Goal: Task Accomplishment & Management: Use online tool/utility

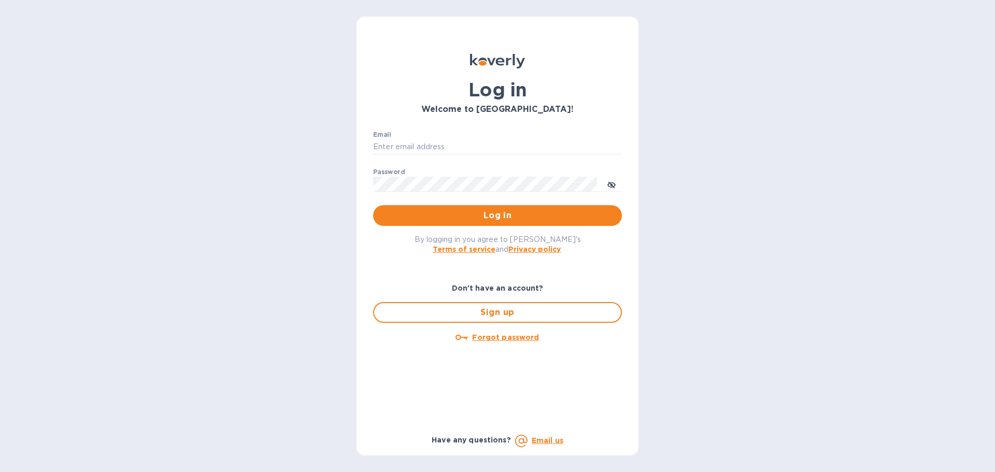
click at [449, 146] on input "Email" at bounding box center [497, 147] width 249 height 16
click at [373, 205] on button "Log in" at bounding box center [497, 215] width 249 height 21
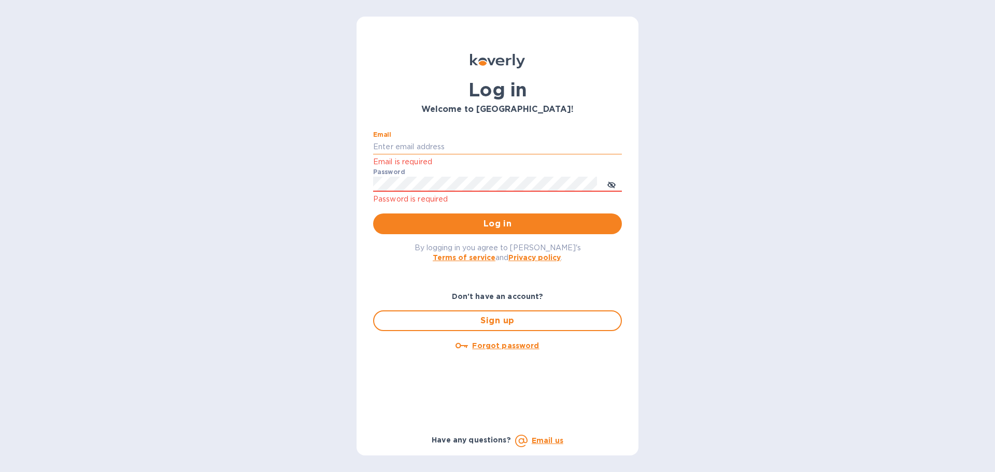
click at [430, 151] on input "Email" at bounding box center [497, 147] width 249 height 16
type input "kelly.christensen@shipspry.com"
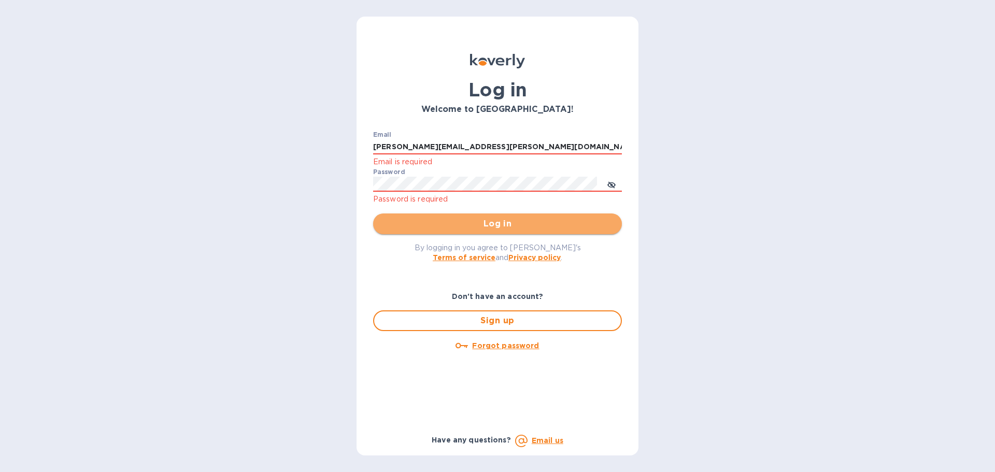
click at [518, 224] on span "Log in" at bounding box center [498, 224] width 232 height 12
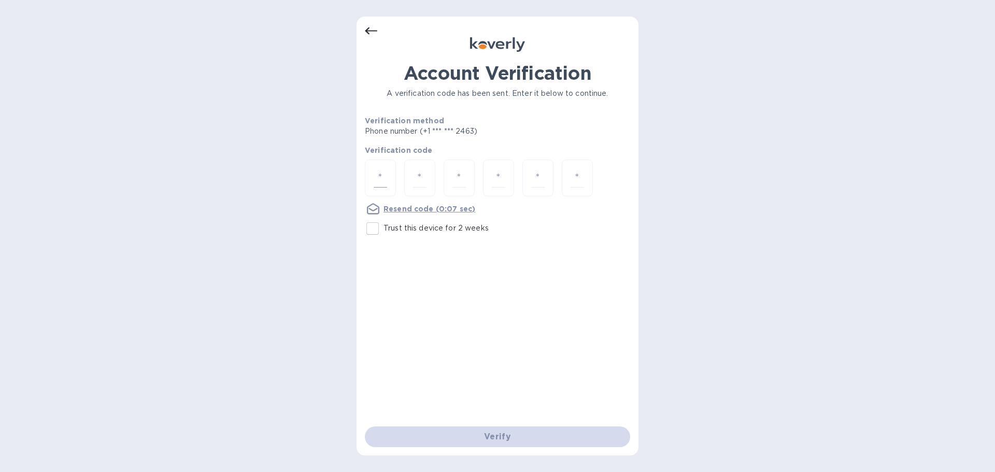
click at [382, 176] on input "number" at bounding box center [380, 177] width 13 height 19
type input "4"
type input "9"
type input "4"
type input "8"
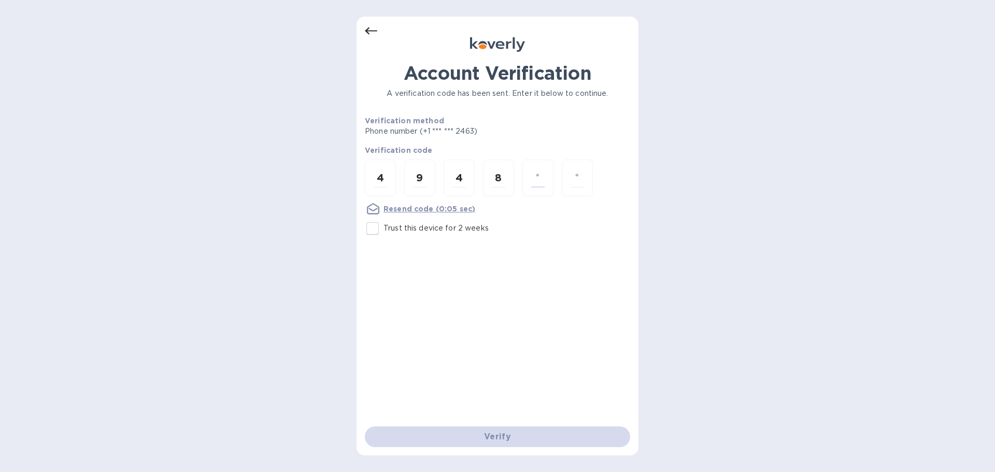
type input "2"
type input "5"
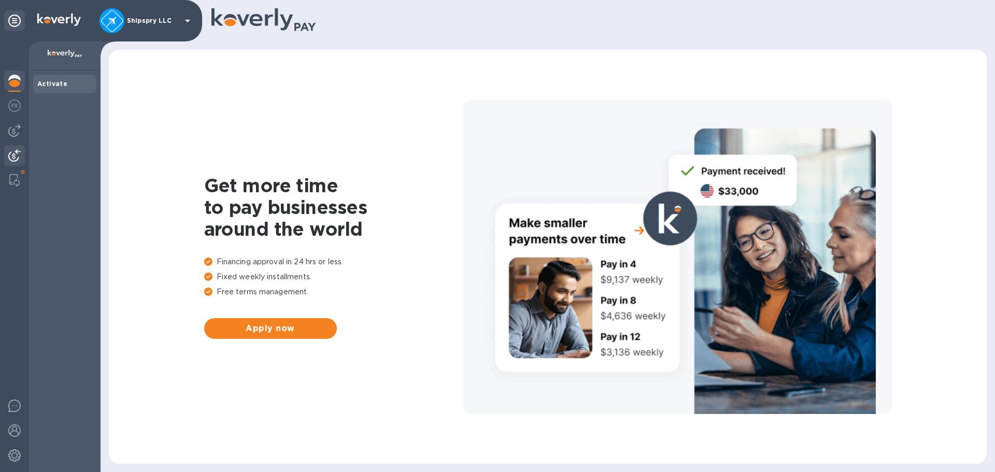
click at [9, 156] on img at bounding box center [14, 155] width 12 height 12
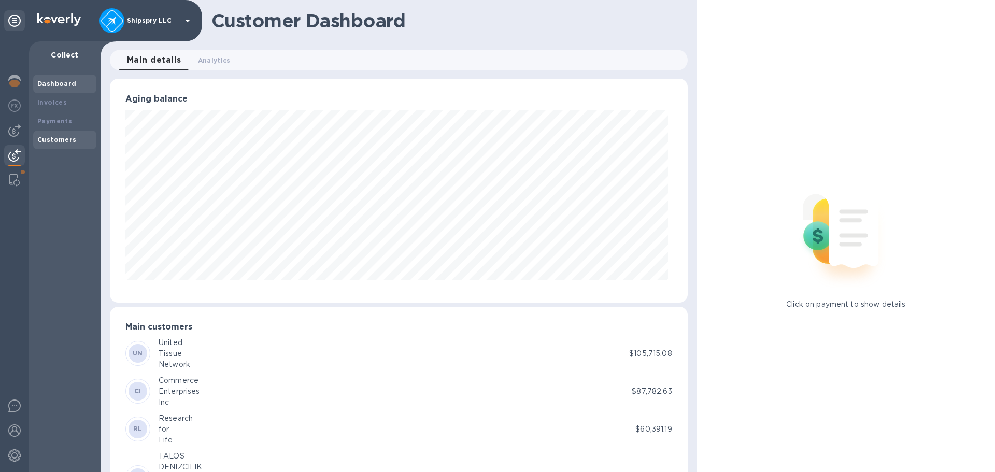
scroll to position [518188, 517839]
click at [61, 120] on b "Payments" at bounding box center [54, 121] width 35 height 8
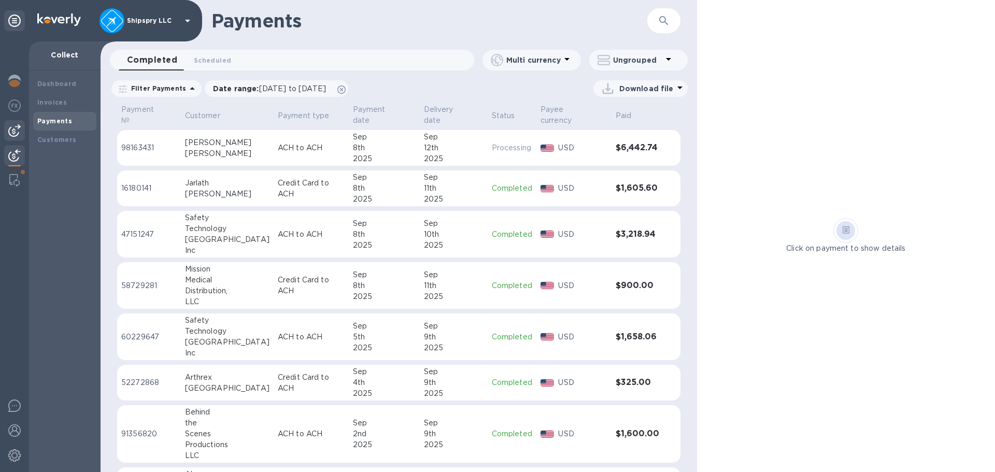
click at [16, 130] on img at bounding box center [14, 130] width 12 height 12
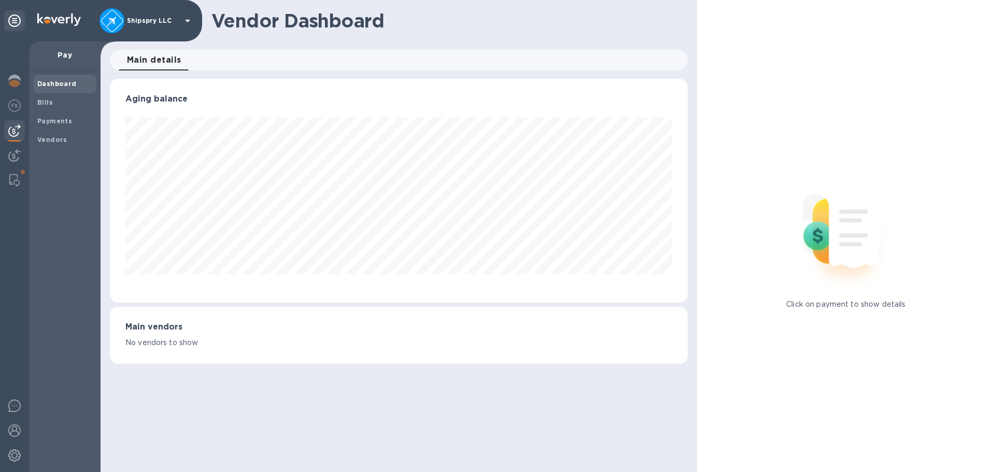
scroll to position [224, 578]
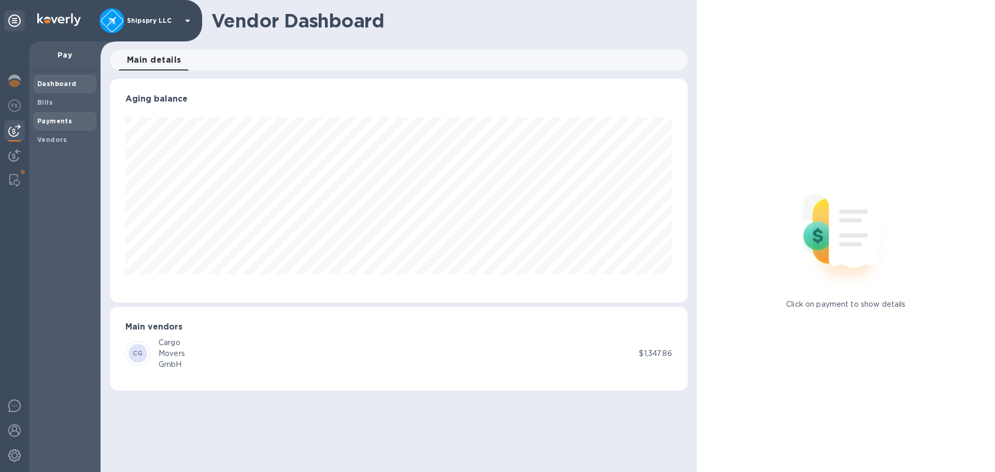
click at [66, 121] on b "Payments" at bounding box center [54, 121] width 35 height 8
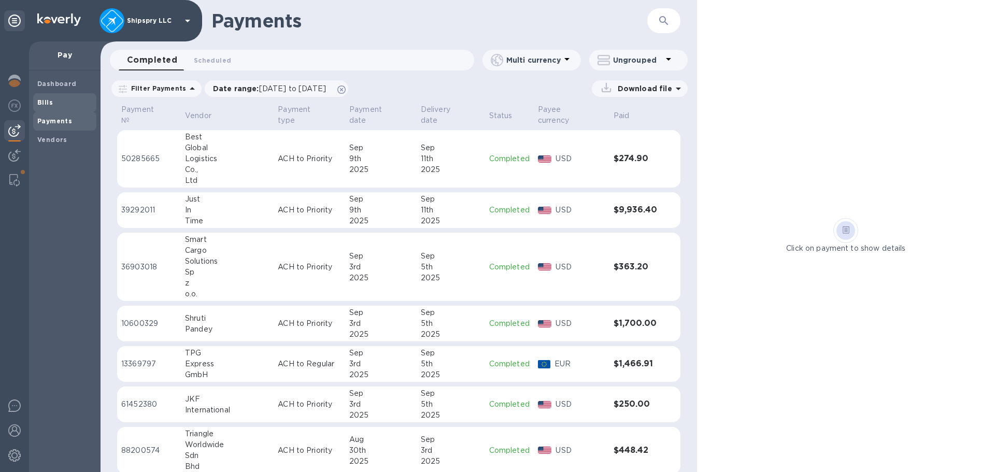
click at [66, 104] on span "Bills" at bounding box center [64, 102] width 55 height 10
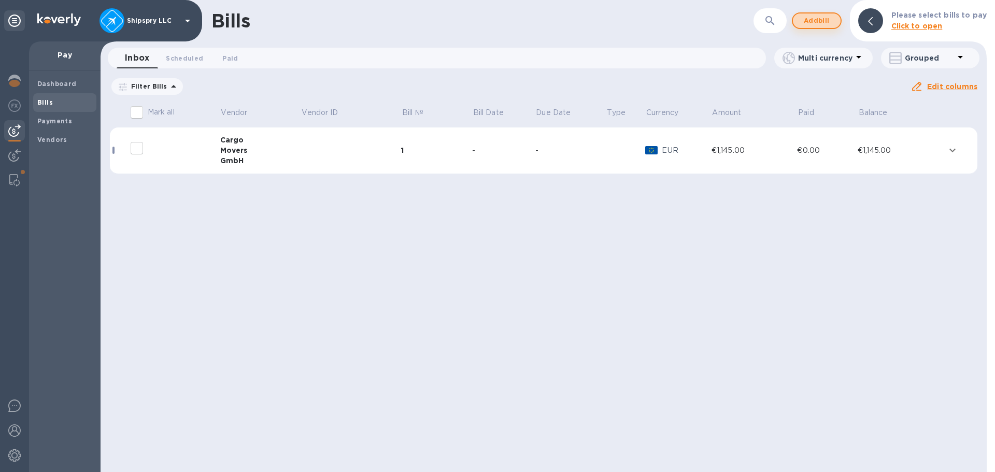
click at [825, 21] on span "Add bill" at bounding box center [816, 21] width 31 height 12
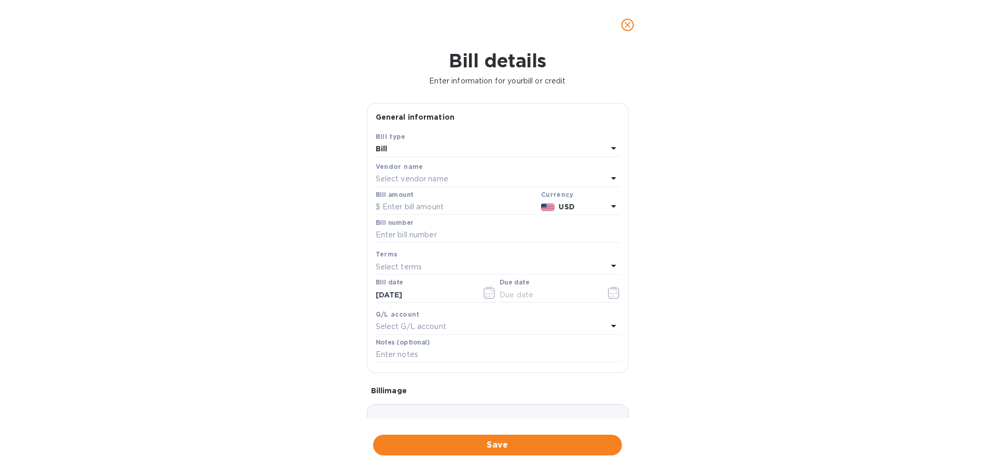
click at [461, 178] on div "Select vendor name" at bounding box center [492, 179] width 232 height 15
drag, startPoint x: 726, startPoint y: 96, endPoint x: 723, endPoint y: 83, distance: 13.8
click at [727, 95] on div "Bill details Enter information for your bill or credit General information Save…" at bounding box center [497, 261] width 995 height 423
drag, startPoint x: 624, startPoint y: 23, endPoint x: 626, endPoint y: 29, distance: 6.3
click at [624, 24] on icon "close" at bounding box center [628, 25] width 10 height 10
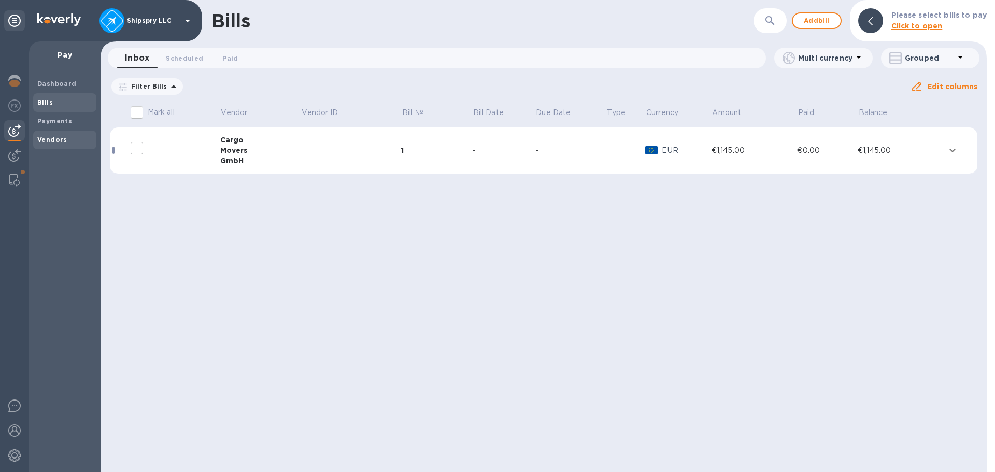
click at [58, 138] on b "Vendors" at bounding box center [52, 140] width 30 height 8
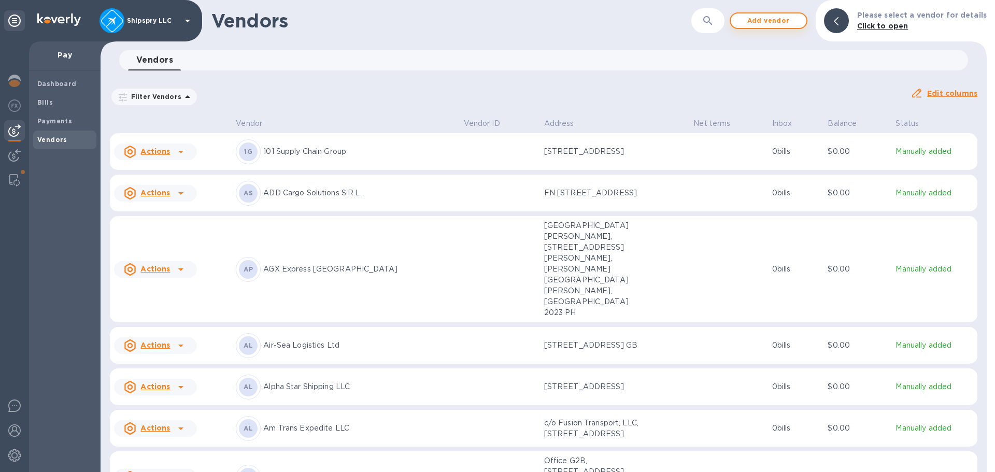
click at [783, 21] on span "Add vendor" at bounding box center [768, 21] width 59 height 12
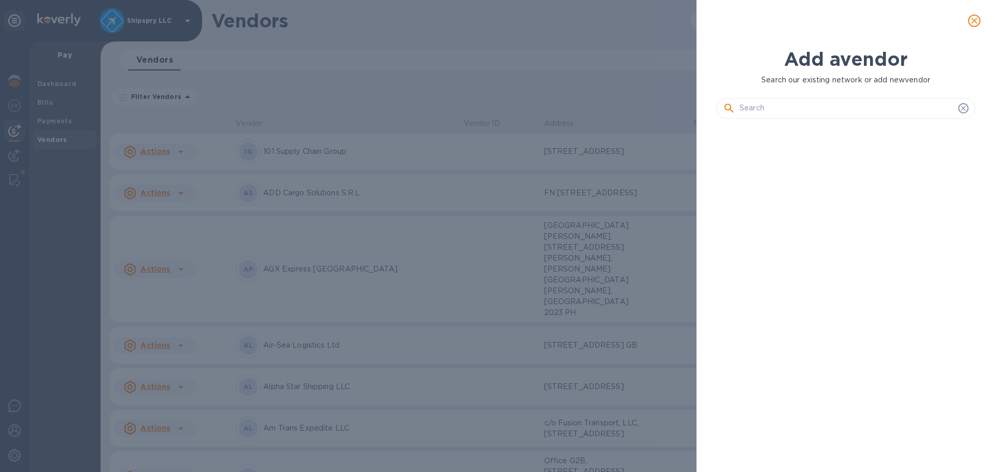
scroll to position [310, 263]
click at [779, 111] on input "text" at bounding box center [847, 109] width 215 height 16
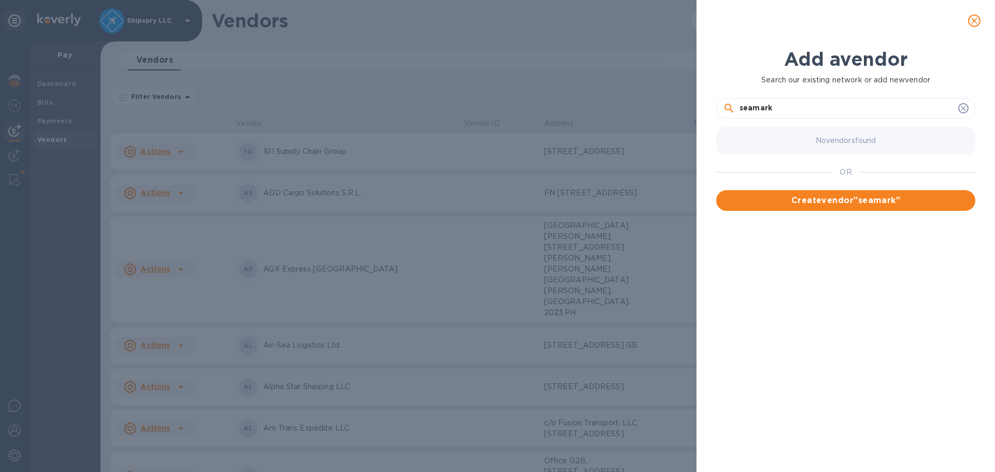
drag, startPoint x: 782, startPoint y: 110, endPoint x: 720, endPoint y: 122, distance: 63.4
click at [720, 122] on div "seamark" at bounding box center [845, 104] width 259 height 37
type input "Seamark Shipping LLC"
click at [831, 194] on button "Create vendor " Seamark Shipping LLC "" at bounding box center [845, 200] width 259 height 21
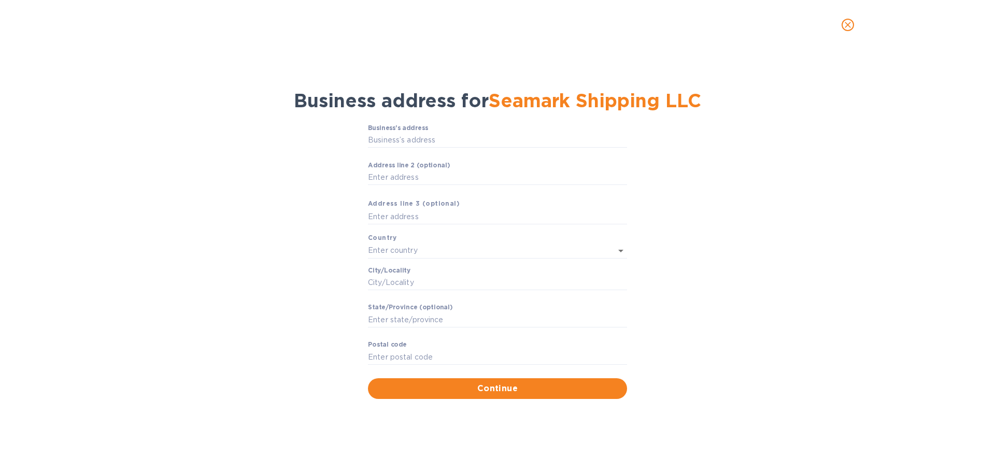
click at [427, 149] on div "Business’s аddress ​" at bounding box center [497, 142] width 259 height 37
click at [420, 143] on input "Business’s аddress" at bounding box center [497, 141] width 259 height 16
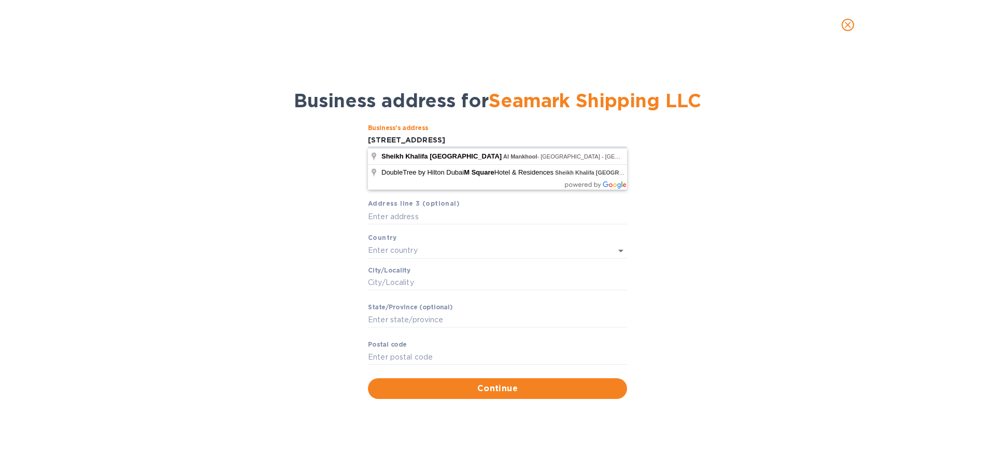
type input "[STREET_ADDRESS]"
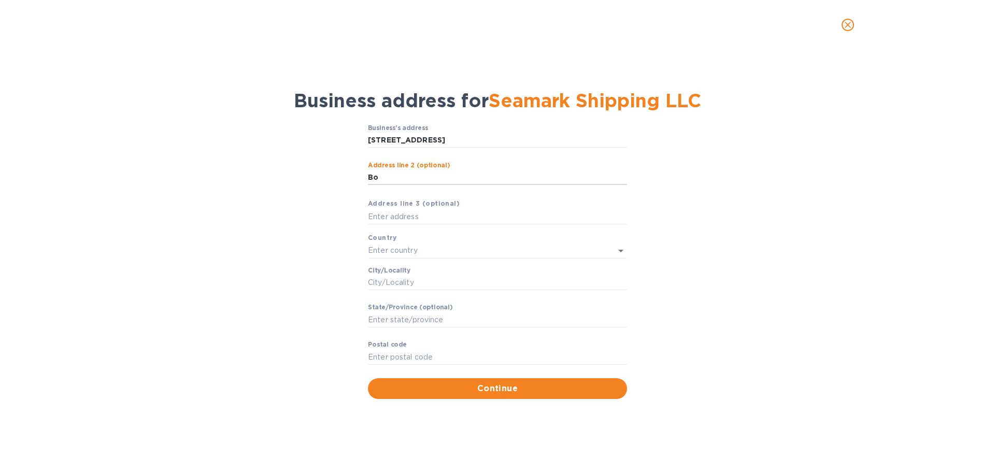
type input "B"
type input "PO Box 2715"
click at [488, 275] on p "[GEOGRAPHIC_DATA]" at bounding box center [497, 273] width 243 height 11
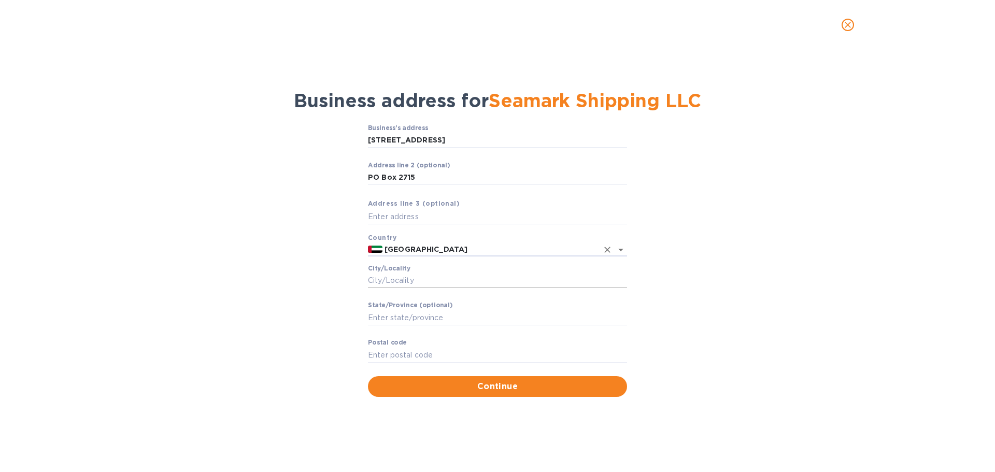
type input "[GEOGRAPHIC_DATA]"
click at [436, 283] on input "Сity/Locаlity" at bounding box center [497, 281] width 259 height 16
type input "[GEOGRAPHIC_DATA]"
type input "2"
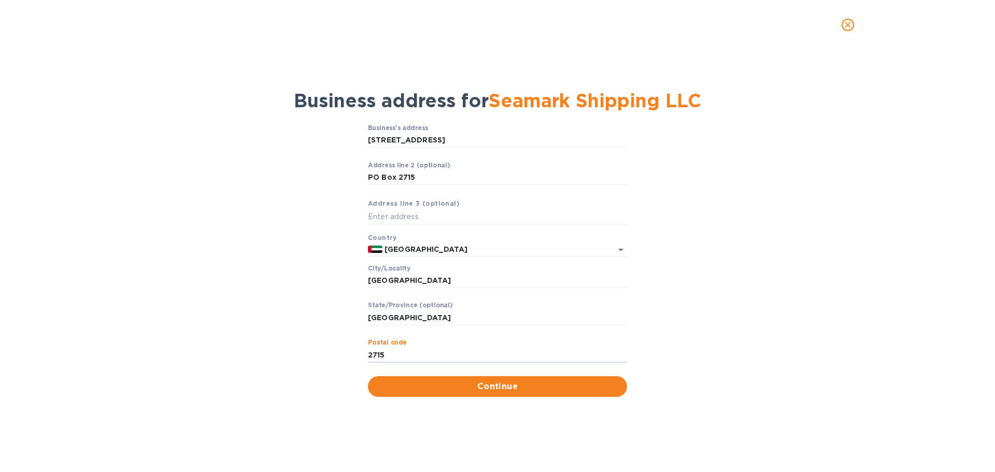
type input "2715"
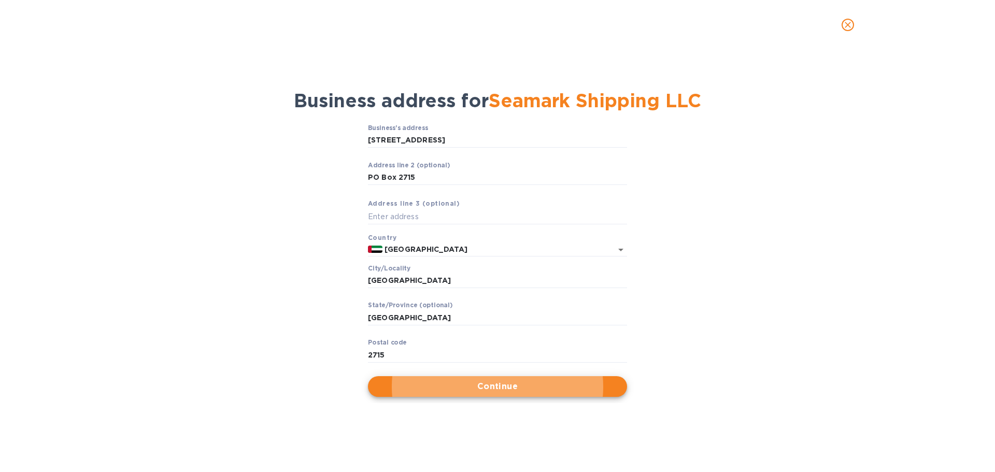
click at [496, 390] on span "Continue" at bounding box center [497, 387] width 243 height 12
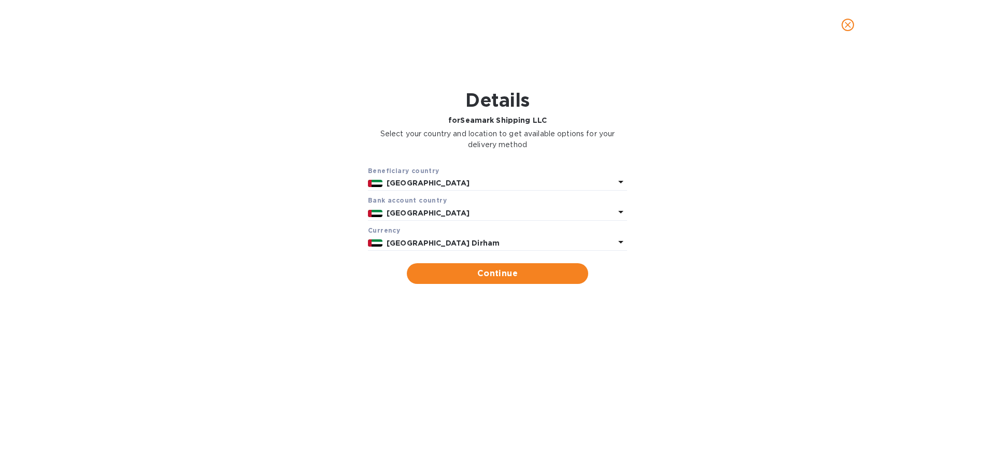
click at [476, 241] on b "[GEOGRAPHIC_DATA] Dirham" at bounding box center [443, 243] width 113 height 8
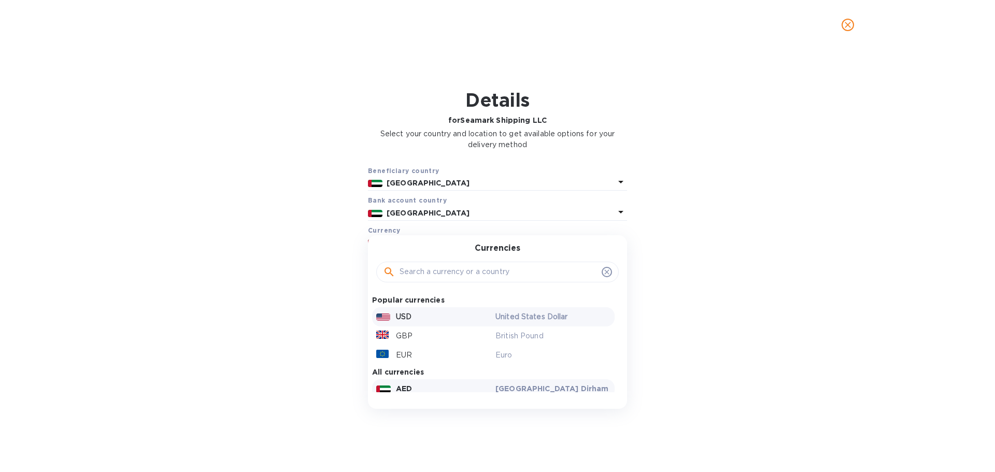
click at [445, 312] on div "USD" at bounding box center [433, 316] width 119 height 15
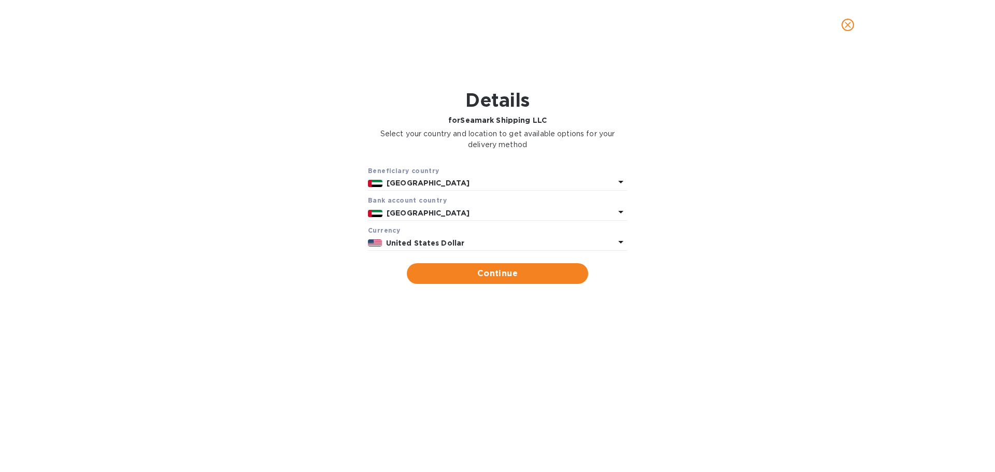
click at [494, 277] on span "Continue" at bounding box center [497, 274] width 165 height 12
type input "Seamark Shipping LLC"
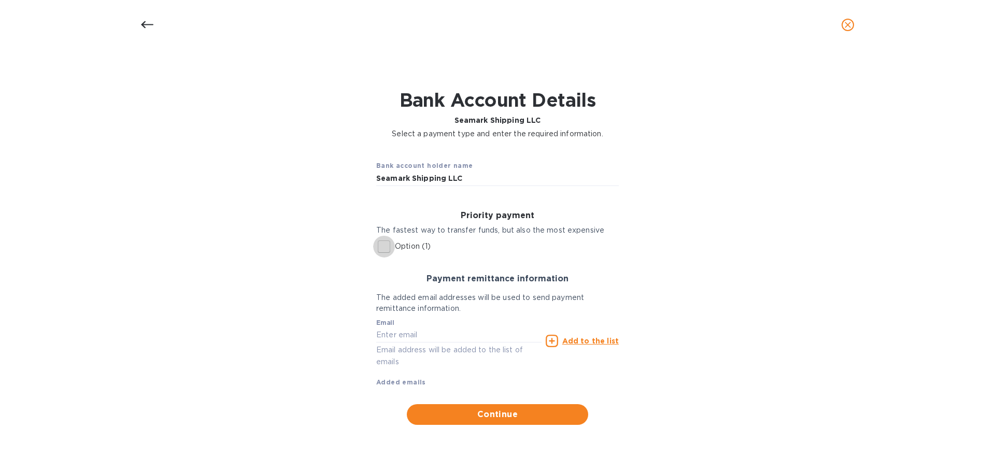
click at [386, 250] on input "Option (1)" at bounding box center [384, 247] width 22 height 22
checkbox input "true"
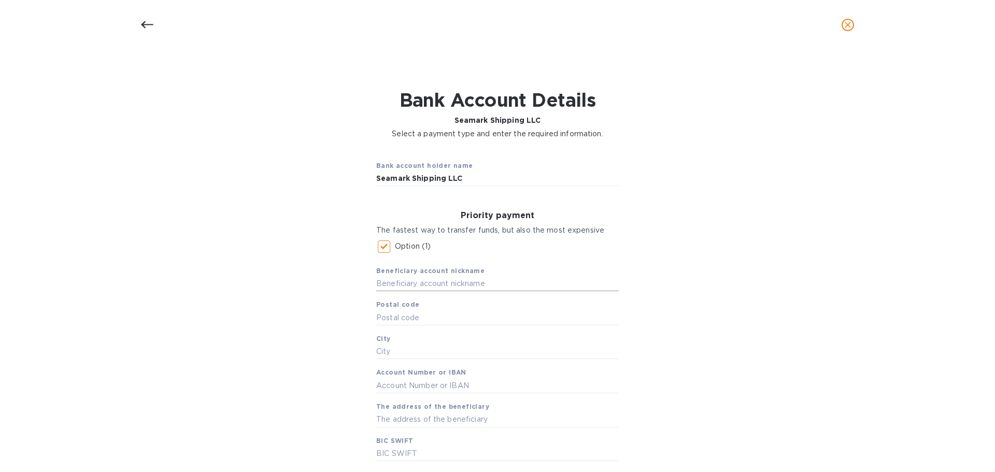
click at [412, 285] on input "text" at bounding box center [497, 284] width 243 height 16
type input "Seamark Shipping LLC"
type input "2715"
type input "[GEOGRAPHIC_DATA]"
type input "1000128171"
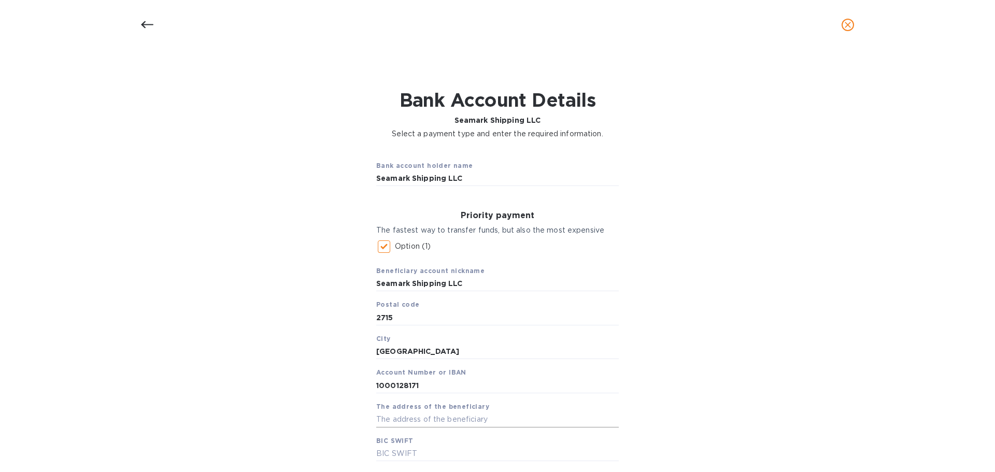
click at [432, 419] on input "text" at bounding box center [497, 420] width 243 height 16
paste input "[STREET_ADDRESS][PERSON_NAME], P.O. [GEOGRAPHIC_DATA],"
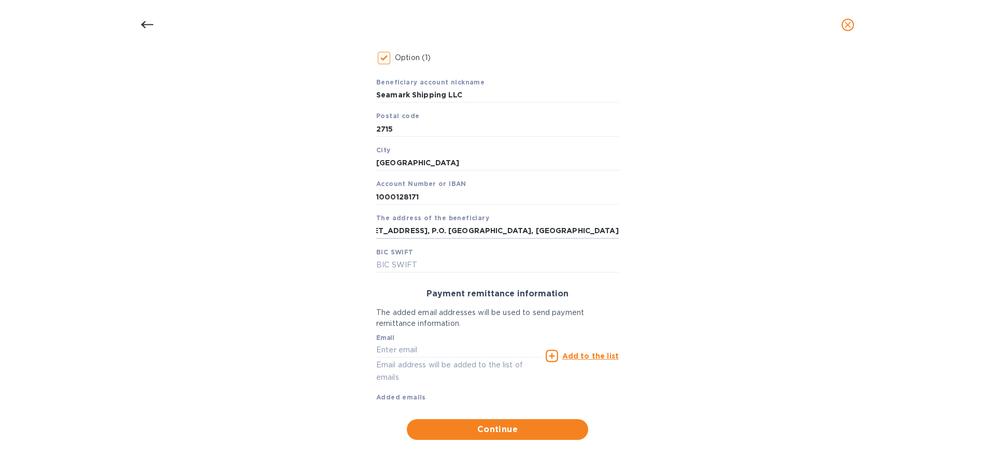
scroll to position [0, 82]
type input "[STREET_ADDRESS], P.O. [GEOGRAPHIC_DATA], [GEOGRAPHIC_DATA]"
click at [400, 266] on input "text" at bounding box center [497, 265] width 243 height 16
paste input "[SWIFT_CODE]"
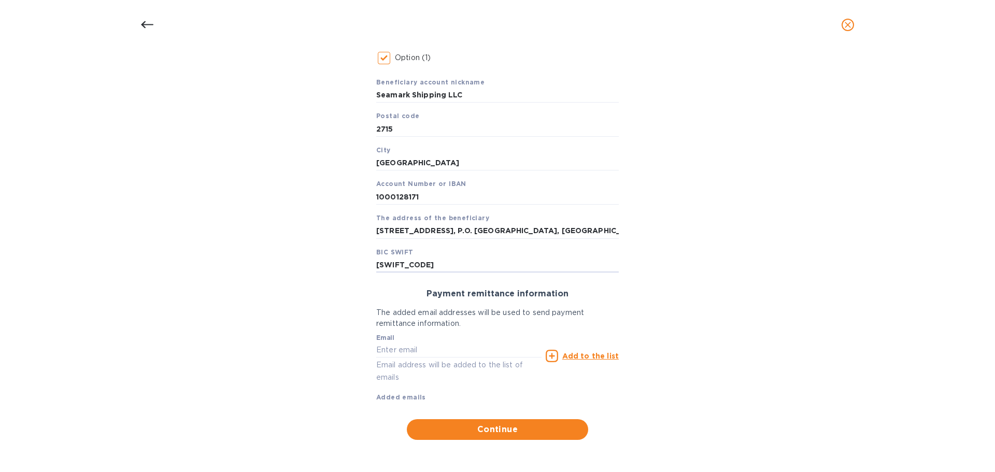
type input "[SWIFT_CODE]"
click at [426, 346] on input "text" at bounding box center [458, 351] width 165 height 16
paste input "[EMAIL_ADDRESS][DOMAIN_NAME]"
type input "[EMAIL_ADDRESS][DOMAIN_NAME]"
click at [584, 356] on u "Add to the list" at bounding box center [590, 356] width 57 height 8
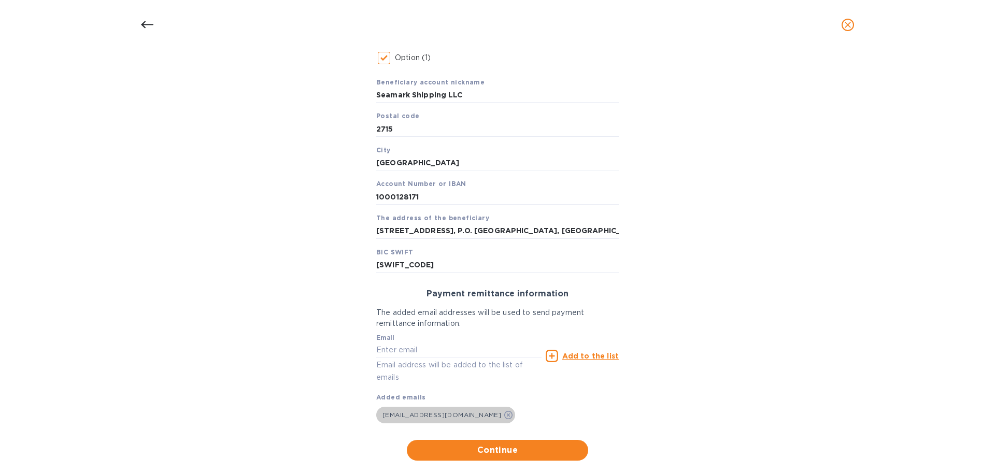
click at [505, 416] on icon at bounding box center [508, 415] width 8 height 8
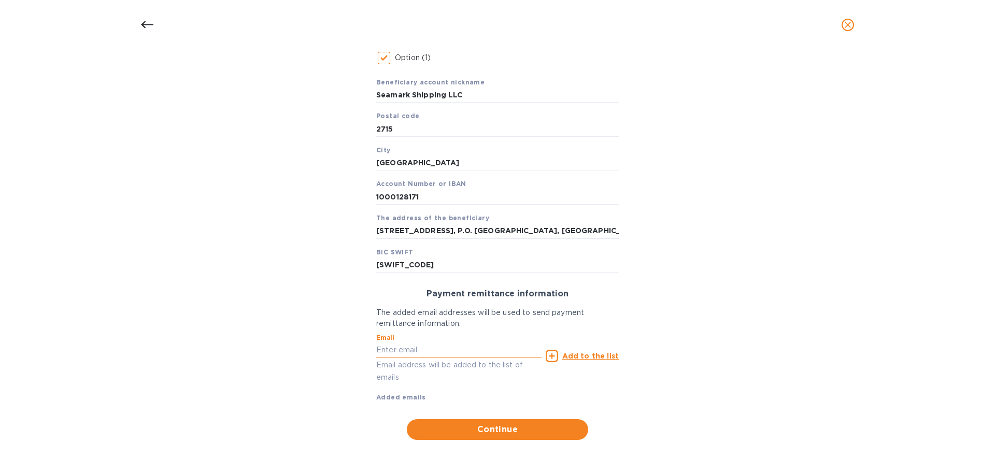
drag, startPoint x: 402, startPoint y: 352, endPoint x: 420, endPoint y: 355, distance: 18.4
click at [402, 352] on input "text" at bounding box center [458, 351] width 165 height 16
paste input "[EMAIL_ADDRESS][DOMAIN_NAME]"
type input "[EMAIL_ADDRESS][DOMAIN_NAME]"
click at [573, 354] on u "Add to the list" at bounding box center [590, 356] width 57 height 8
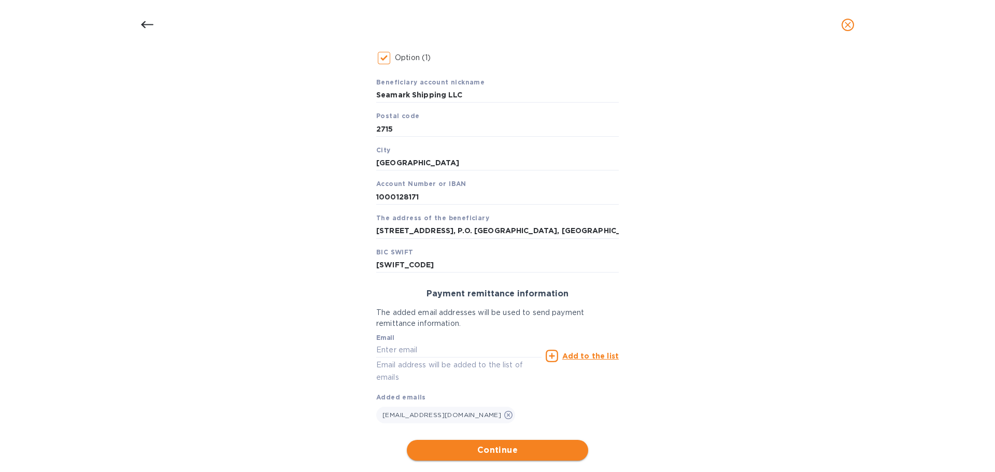
click at [497, 448] on span "Continue" at bounding box center [497, 450] width 165 height 12
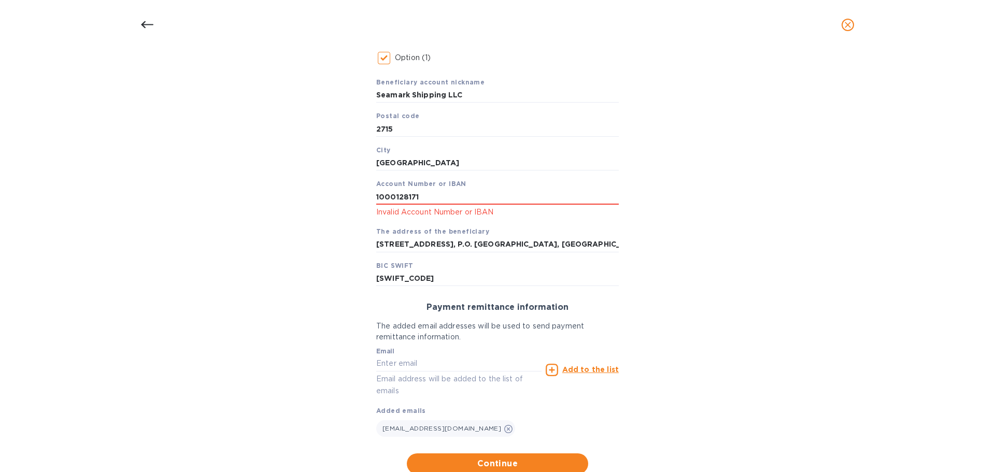
drag, startPoint x: 426, startPoint y: 196, endPoint x: 355, endPoint y: 199, distance: 70.6
click at [355, 199] on div "Bank account holder name Seamark Shipping LLC Priority payment The fastest way …" at bounding box center [497, 219] width 968 height 524
click at [407, 198] on input "text" at bounding box center [497, 197] width 243 height 16
paste input "[FINANCIAL_ID]"
type input "[FINANCIAL_ID]"
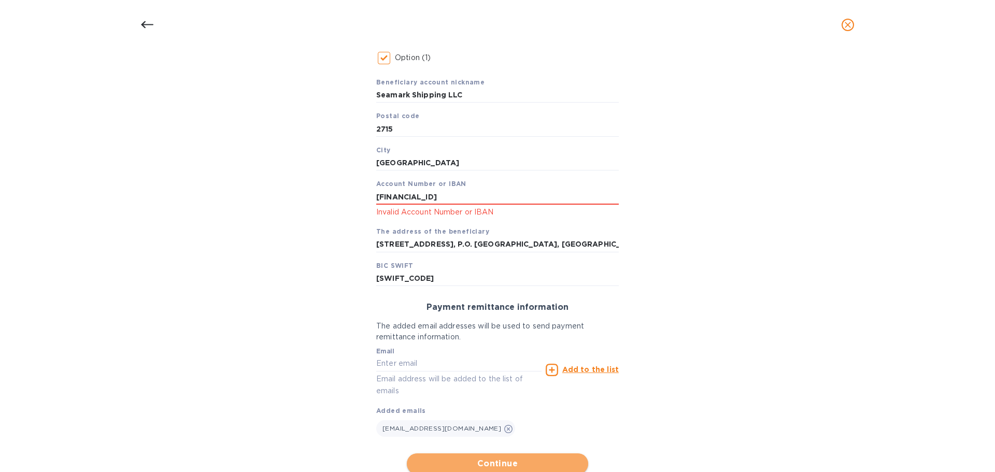
click at [491, 460] on span "Continue" at bounding box center [497, 464] width 165 height 12
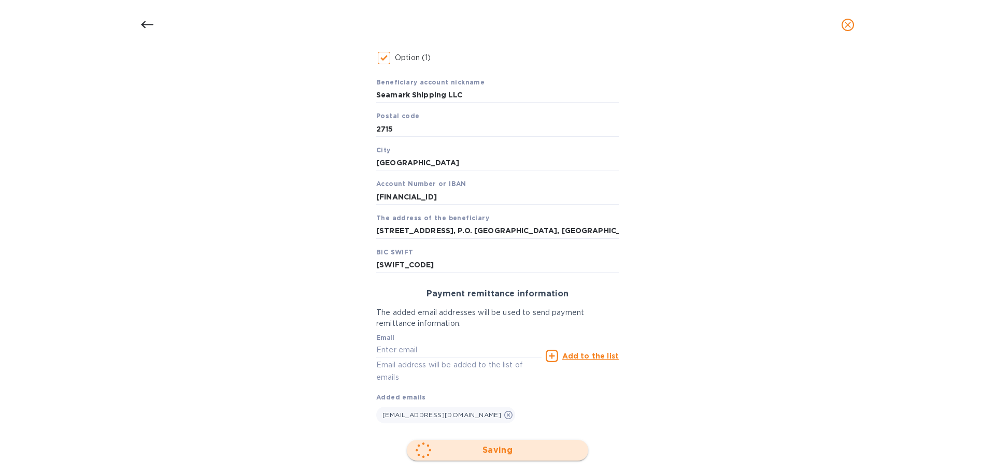
scroll to position [96, 0]
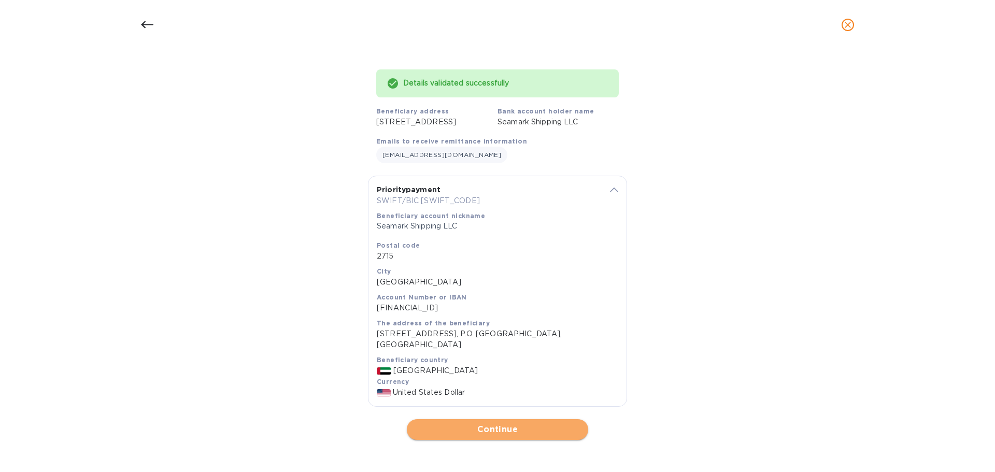
click at [490, 427] on span "Continue" at bounding box center [497, 430] width 165 height 12
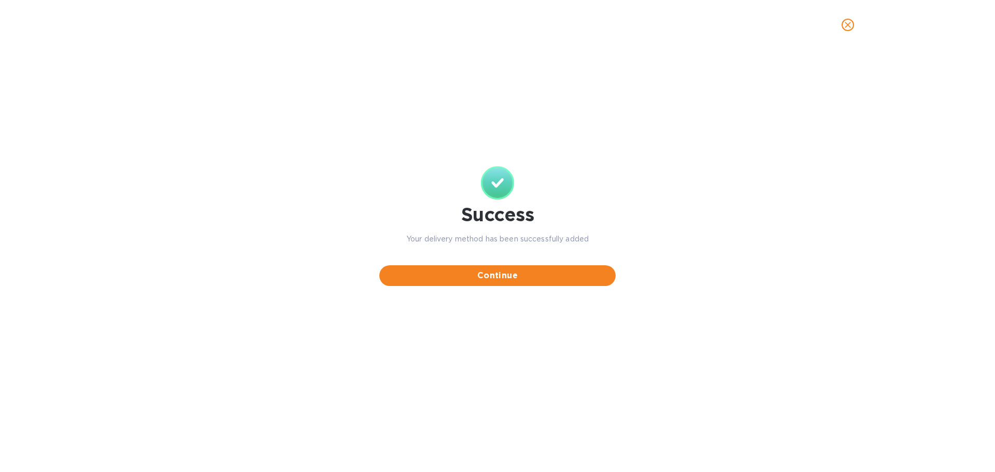
scroll to position [0, 0]
click at [493, 280] on span "Continue" at bounding box center [498, 276] width 220 height 12
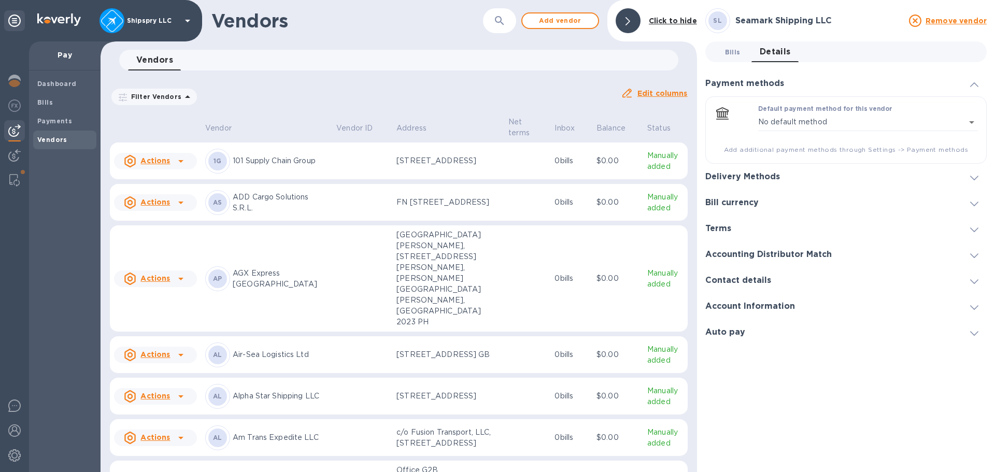
click at [730, 57] on span "Bills 0" at bounding box center [733, 52] width 16 height 11
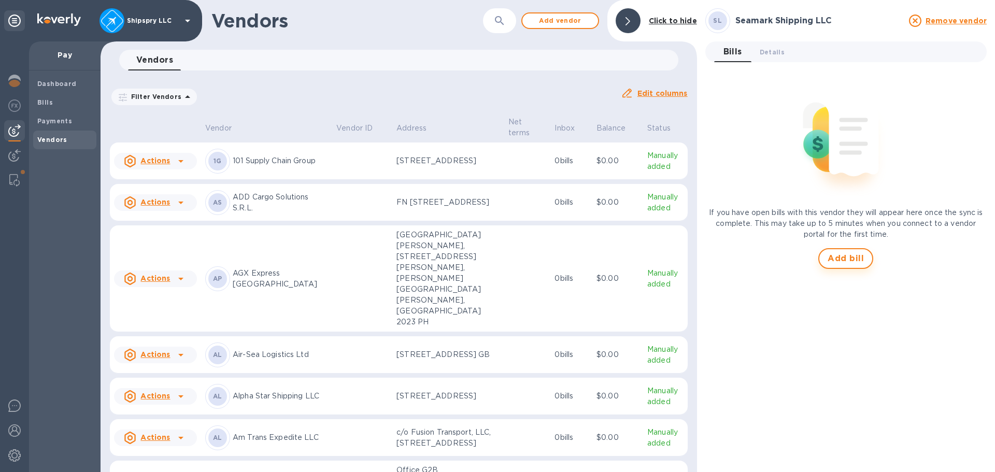
click at [855, 259] on span "Add bill" at bounding box center [846, 258] width 36 height 12
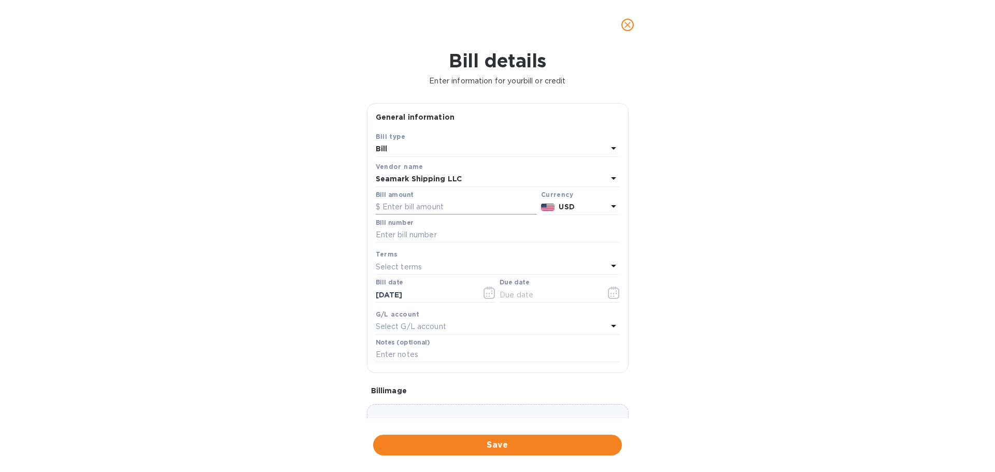
click at [400, 201] on input "text" at bounding box center [456, 208] width 161 height 16
type input "4,994.96"
click at [401, 238] on input "text" at bounding box center [498, 236] width 244 height 16
type input "1271RETURN"
click at [406, 269] on p "Select terms" at bounding box center [399, 267] width 47 height 11
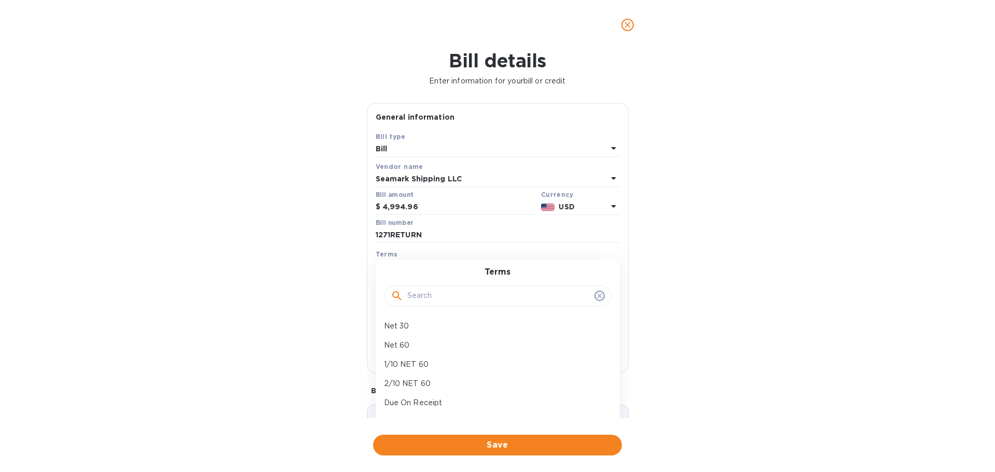
click at [756, 263] on div "Bill details Enter information for your bill or credit General information Save…" at bounding box center [497, 261] width 995 height 423
click at [408, 266] on p "Select terms" at bounding box center [399, 267] width 47 height 11
drag, startPoint x: 409, startPoint y: 404, endPoint x: 413, endPoint y: 396, distance: 9.5
click at [410, 404] on p "Due On Receipt" at bounding box center [493, 403] width 219 height 11
type input "[DATE]"
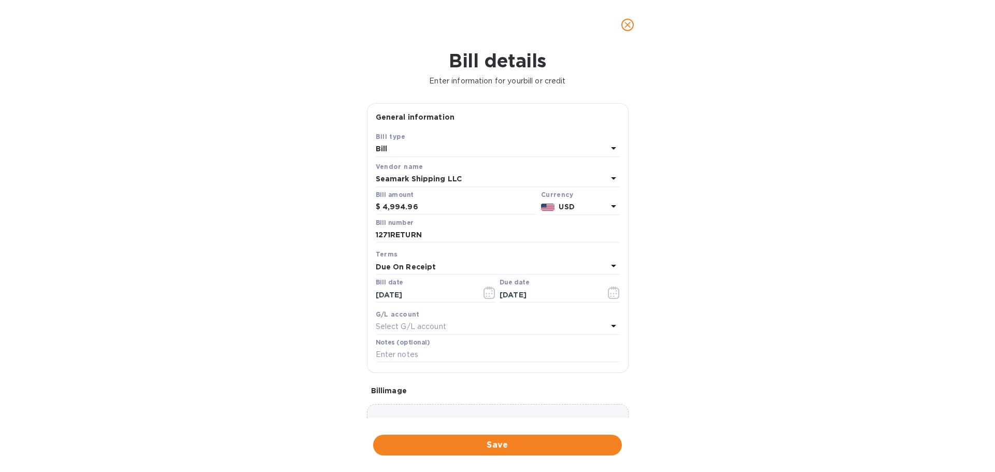
click at [426, 327] on p "Select G/L account" at bounding box center [411, 326] width 71 height 11
click at [430, 388] on p "Accounts Payable" at bounding box center [493, 386] width 219 height 11
drag, startPoint x: 411, startPoint y: 356, endPoint x: 395, endPoint y: 351, distance: 17.4
click at [410, 356] on input "text" at bounding box center [498, 355] width 244 height 16
type input "Return of Payment for INV 1271 for [GEOGRAPHIC_DATA]"
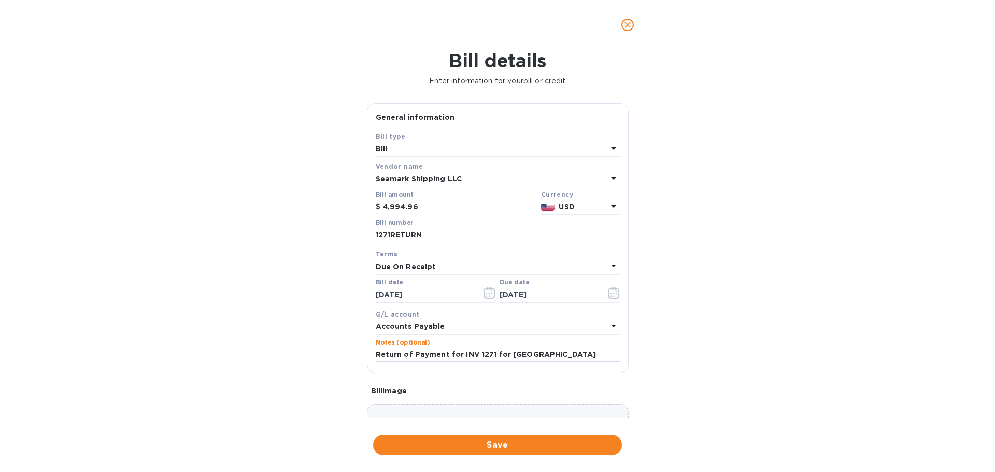
scroll to position [61, 0]
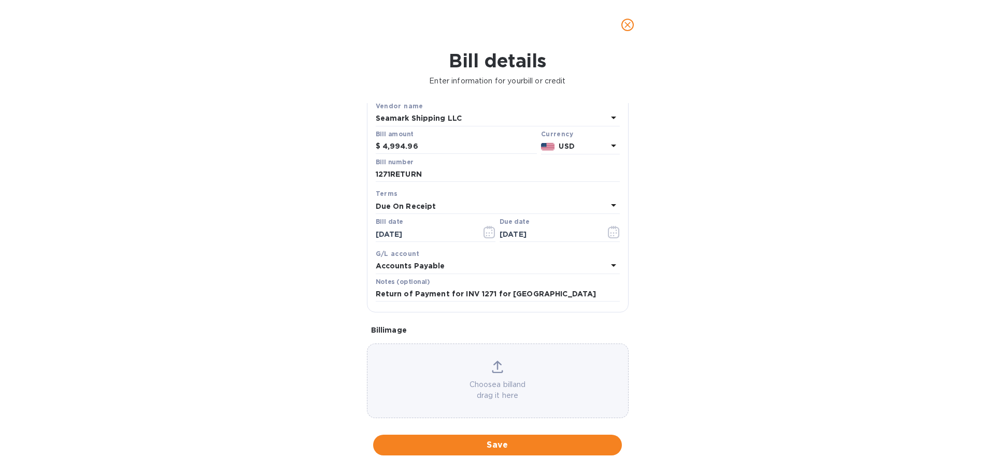
click at [487, 368] on div "Choose a bill and drag it here" at bounding box center [498, 381] width 261 height 40
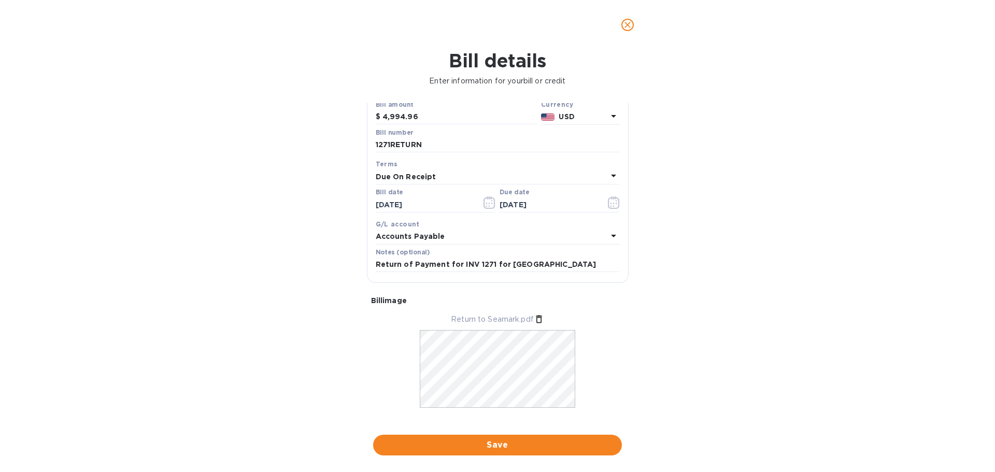
scroll to position [105, 0]
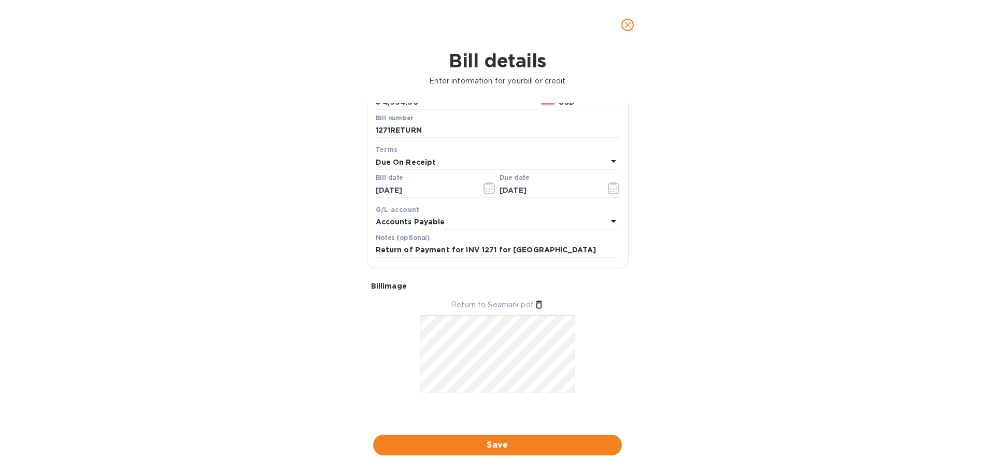
click at [538, 302] on icon at bounding box center [539, 305] width 6 height 8
click at [492, 443] on span "Save" at bounding box center [498, 445] width 232 height 12
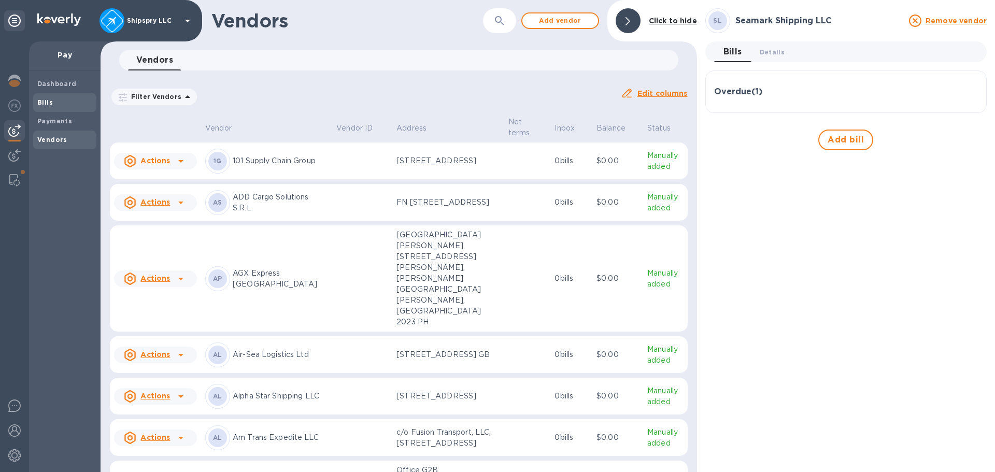
click at [55, 98] on span "Bills" at bounding box center [64, 102] width 55 height 10
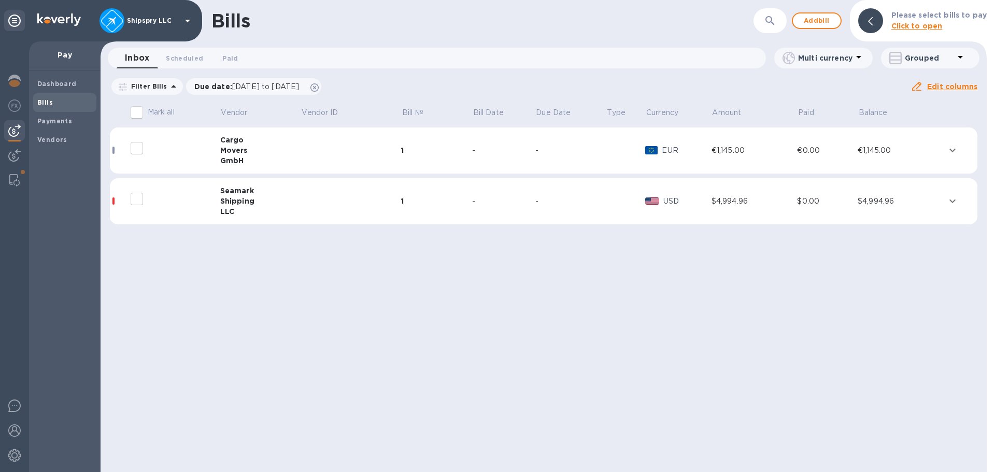
click at [464, 212] on td "1" at bounding box center [436, 201] width 71 height 47
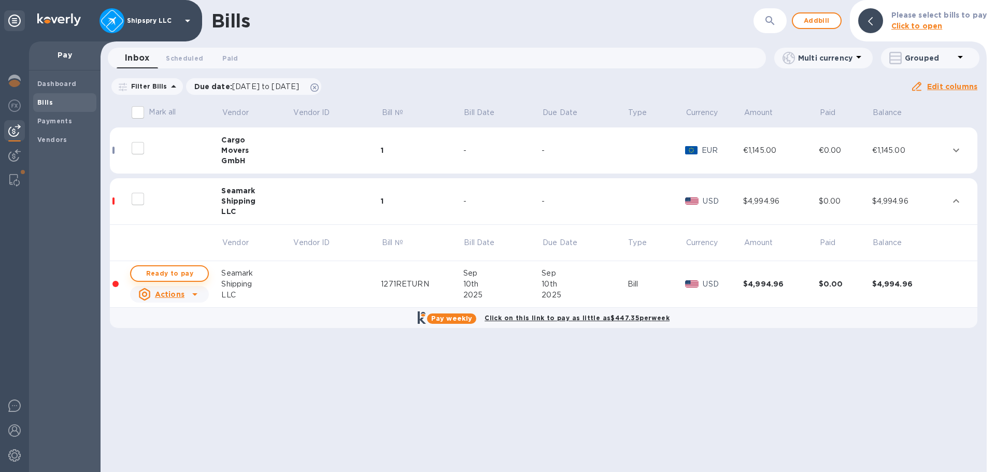
click at [173, 270] on span "Ready to pay" at bounding box center [169, 274] width 60 height 12
checkbox input "true"
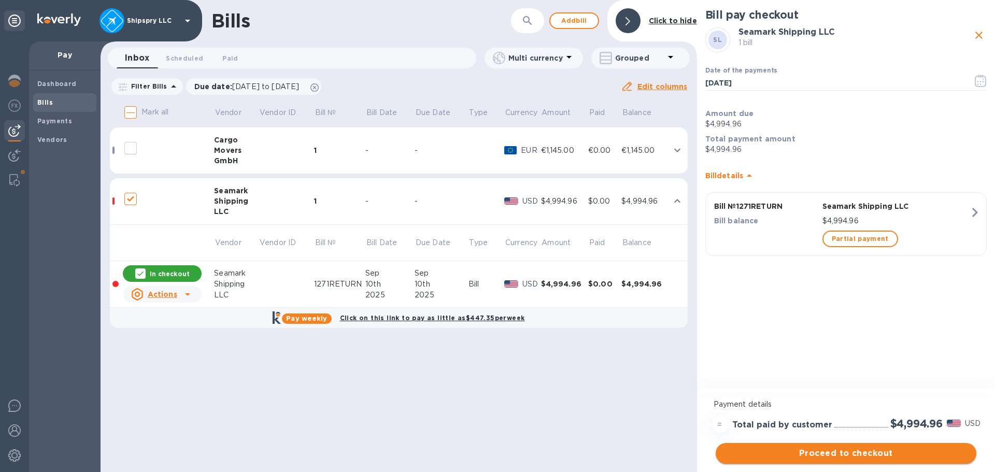
click at [862, 457] on span "Proceed to checkout" at bounding box center [846, 453] width 244 height 12
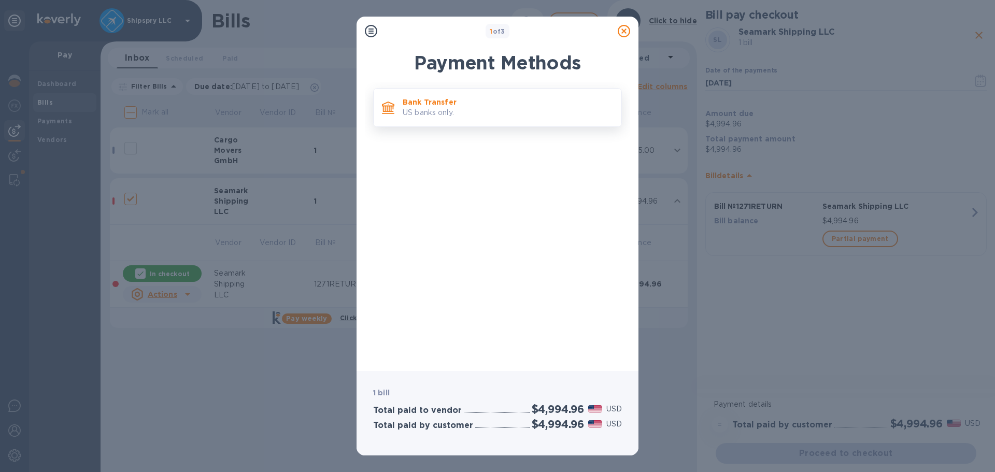
click at [422, 113] on p "US banks only." at bounding box center [508, 112] width 210 height 11
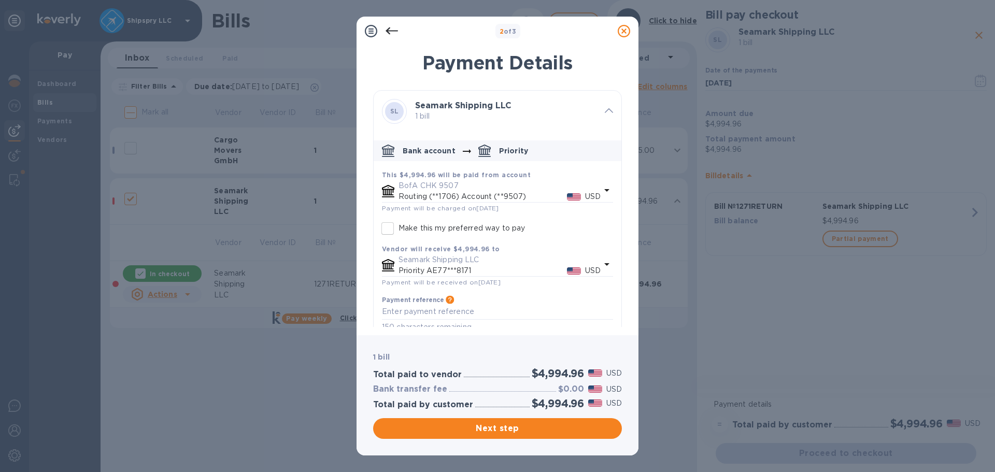
click at [385, 231] on input "Make this my preferred way to pay" at bounding box center [388, 229] width 22 height 22
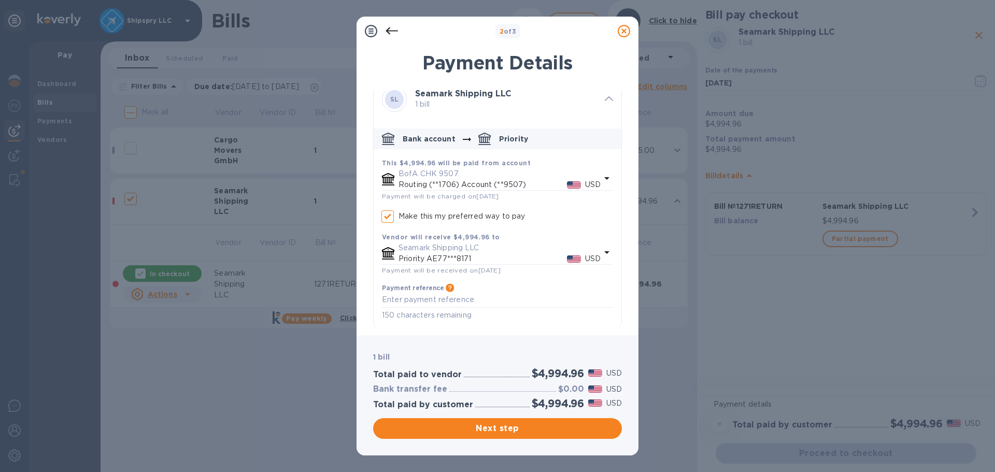
scroll to position [15, 0]
click at [431, 303] on div "x" at bounding box center [497, 297] width 231 height 16
checkbox input "true"
type textarea "R"
checkbox input "true"
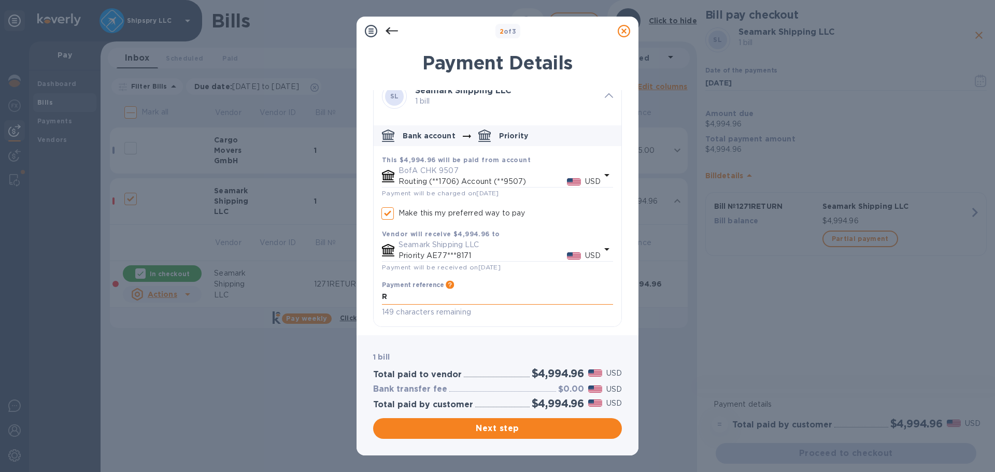
type textarea "RE"
checkbox input "true"
type textarea "RET"
checkbox input "true"
type textarea "RETU"
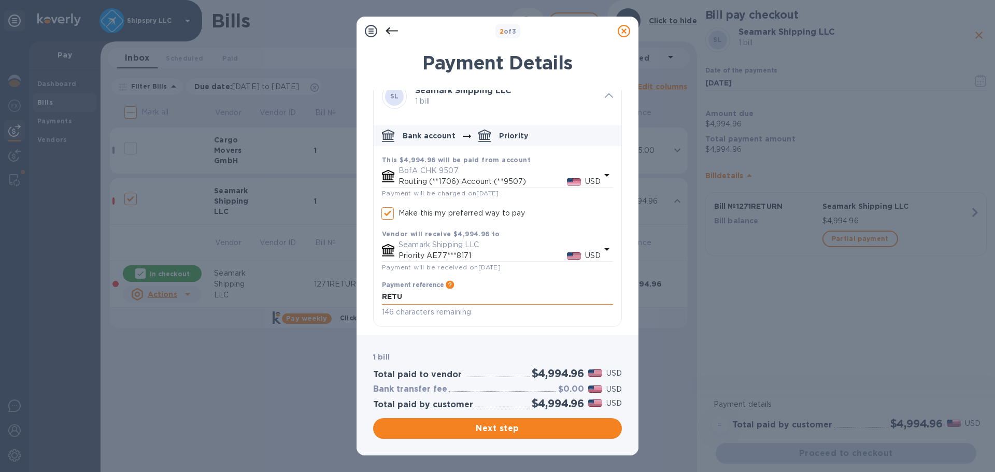
checkbox input "true"
type textarea "RETUR"
checkbox input "true"
type textarea "RETURN"
checkbox input "true"
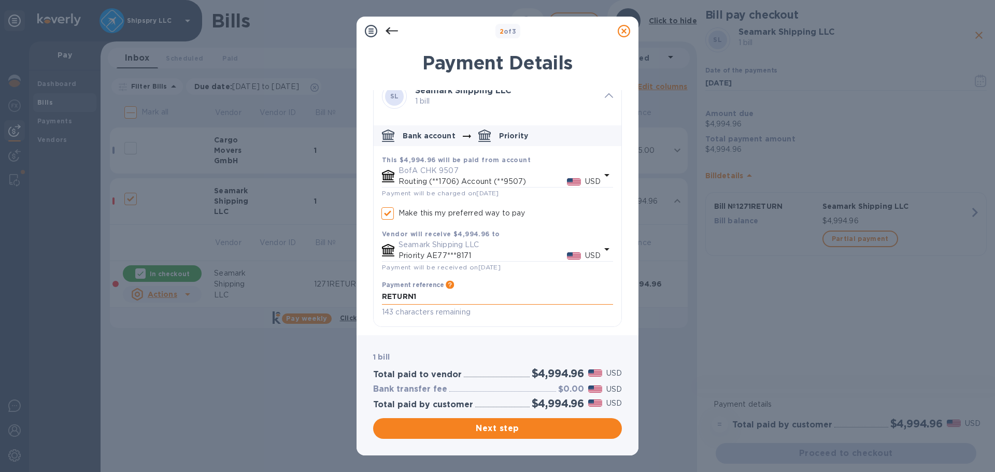
type textarea "RETURN12"
checkbox input "true"
type textarea "RETURN127"
checkbox input "true"
type textarea "RETURN1271"
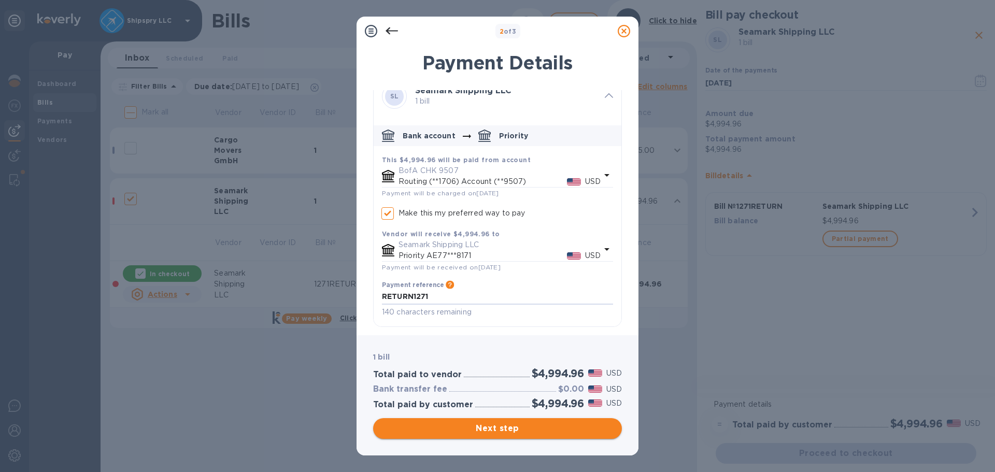
click at [492, 430] on span "Next step" at bounding box center [498, 429] width 232 height 12
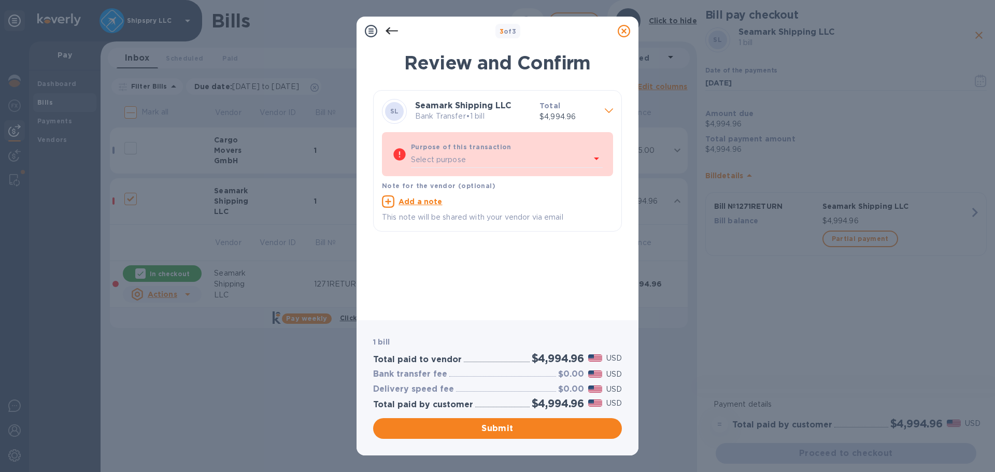
click at [588, 160] on div "Select purpose" at bounding box center [500, 160] width 179 height 16
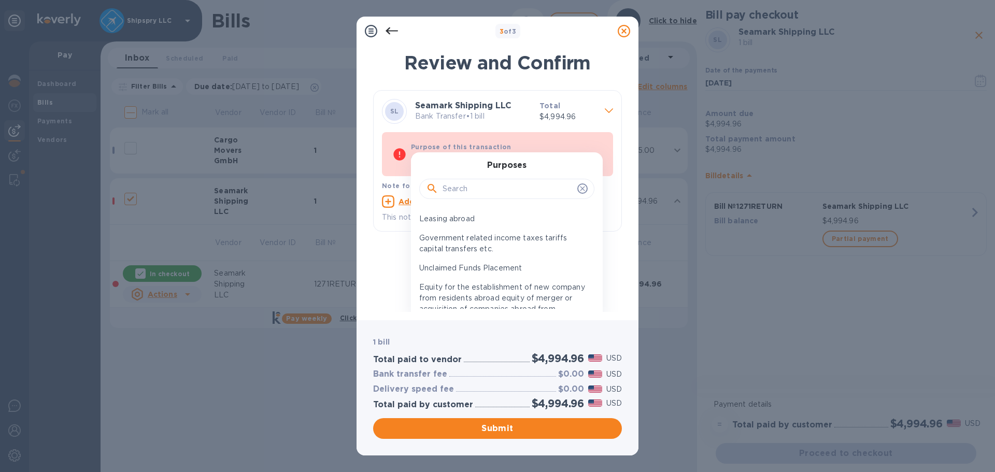
click at [501, 180] on div at bounding box center [506, 189] width 175 height 21
click at [500, 185] on input "text" at bounding box center [508, 189] width 131 height 16
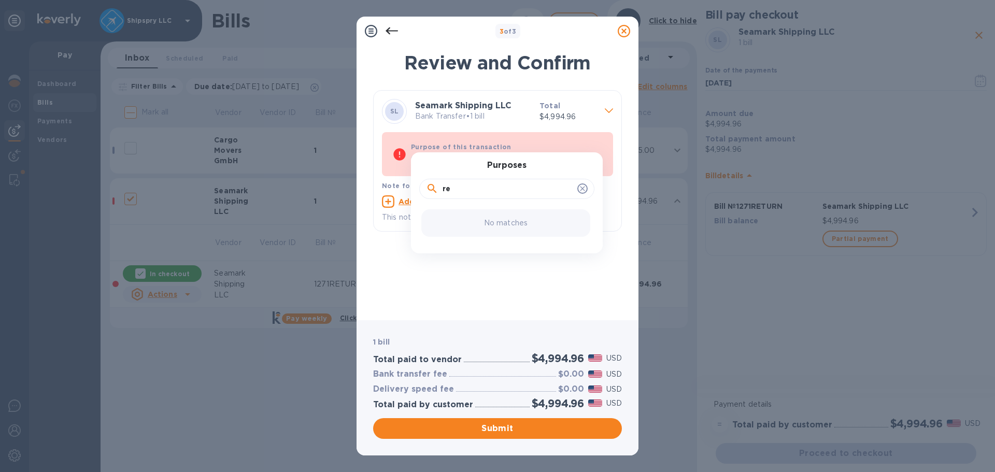
type input "r"
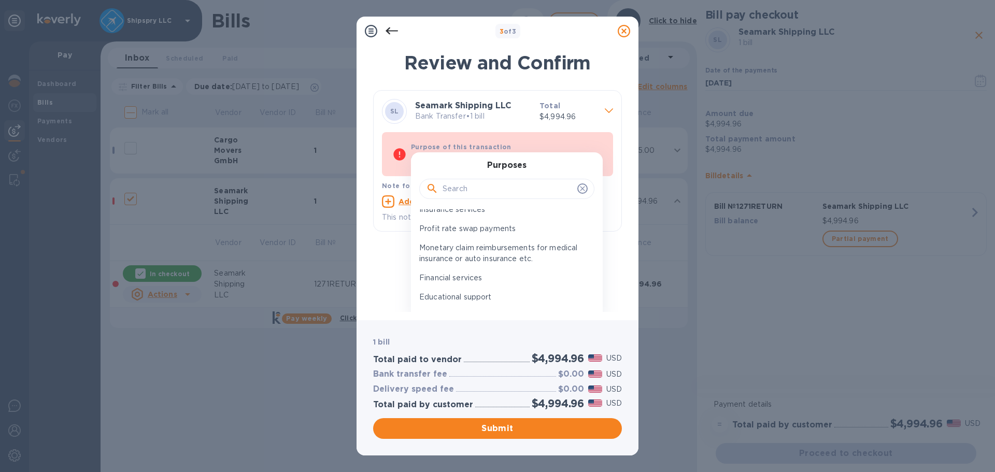
scroll to position [910, 0]
click at [532, 289] on p "Financial services" at bounding box center [502, 294] width 167 height 11
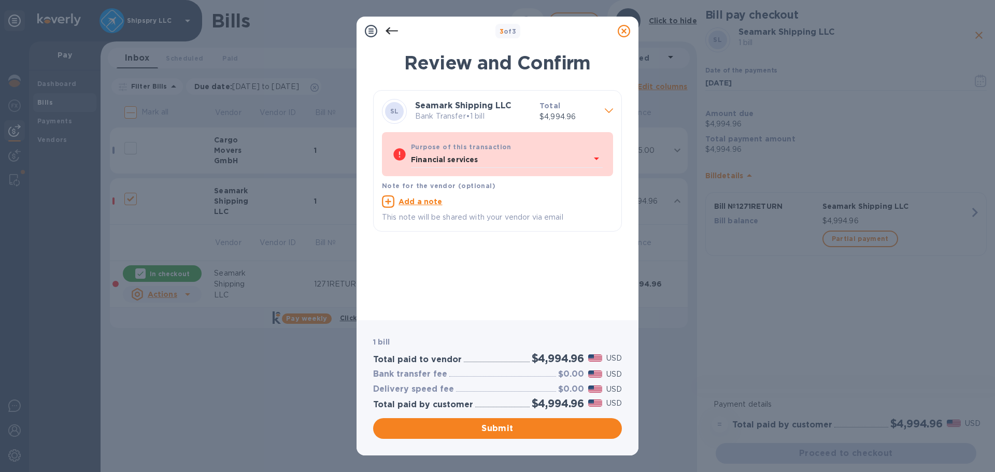
click at [532, 264] on div "[PERSON_NAME] Shipping LLC Bank Transfer • 1 bill Total $4,994.96 Purpose of th…" at bounding box center [497, 201] width 249 height 222
click at [419, 198] on u "Add a note" at bounding box center [421, 202] width 44 height 8
click at [419, 199] on textarea at bounding box center [489, 203] width 215 height 9
type textarea "T"
type textarea "Return for Inv 1271"
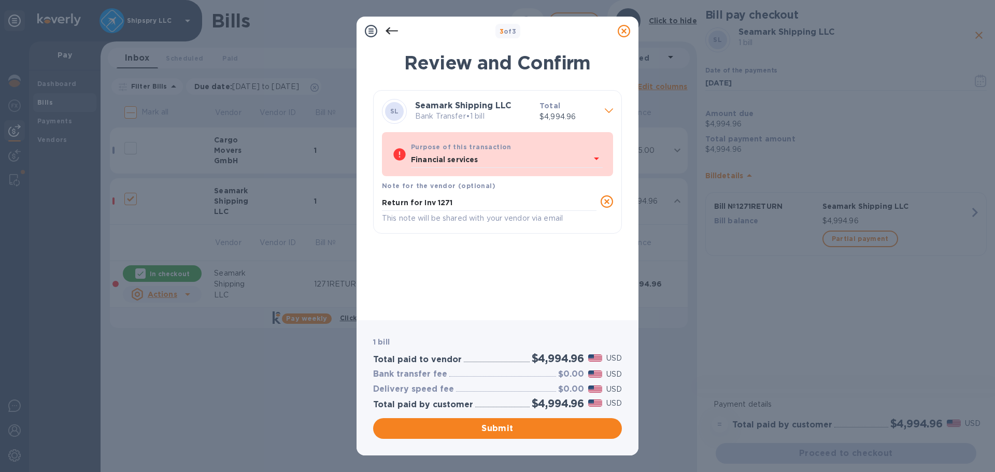
drag, startPoint x: 604, startPoint y: 152, endPoint x: 599, endPoint y: 157, distance: 6.6
click at [602, 153] on div "Purpose of this transaction Financial services" at bounding box center [507, 155] width 196 height 31
click at [455, 144] on b "Purpose of this transaction" at bounding box center [461, 147] width 101 height 8
click at [487, 418] on button "Submit" at bounding box center [497, 428] width 249 height 21
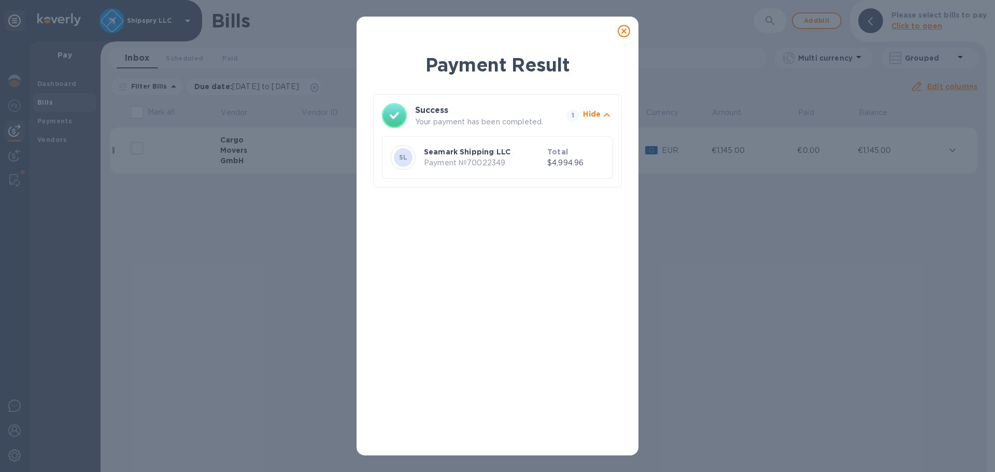
click at [624, 37] on icon at bounding box center [624, 31] width 12 height 12
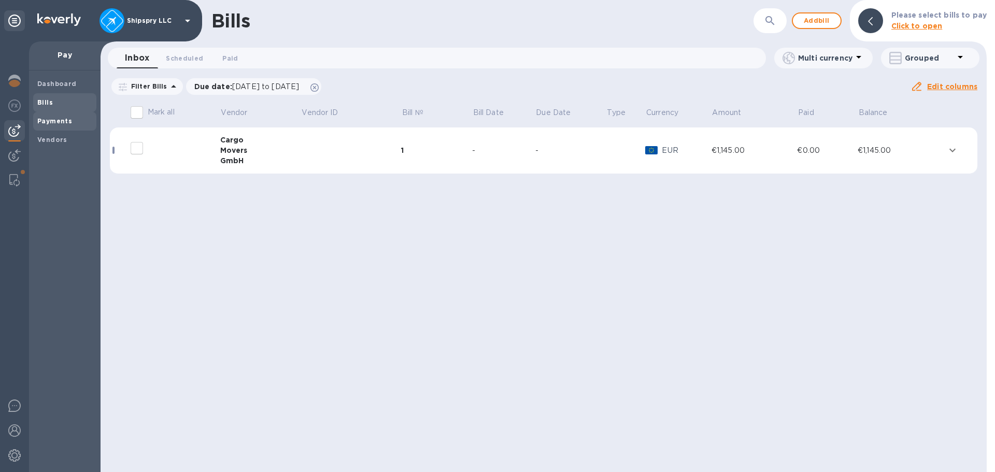
click at [62, 129] on div "Payments" at bounding box center [64, 121] width 63 height 19
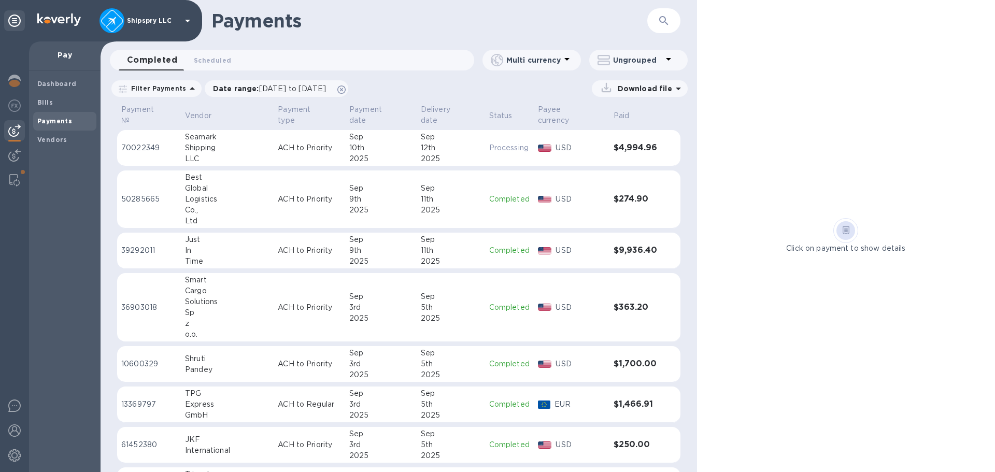
click at [351, 143] on div "10th" at bounding box center [380, 148] width 63 height 11
